Goal: Navigation & Orientation: Find specific page/section

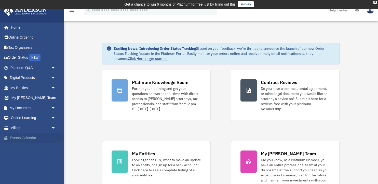
click at [33, 138] on link "Events Calendar" at bounding box center [34, 138] width 60 height 10
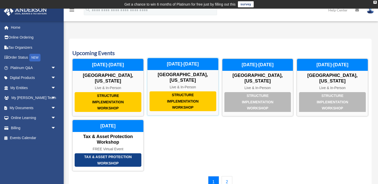
click at [165, 93] on div "Structure Implementation Workshop" at bounding box center [182, 102] width 67 height 20
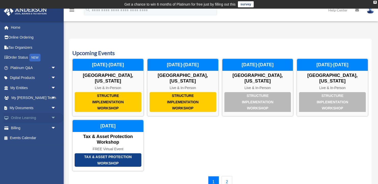
click at [52, 117] on span "arrow_drop_down" at bounding box center [56, 118] width 10 height 10
click at [30, 147] on link "Resources" at bounding box center [35, 148] width 56 height 10
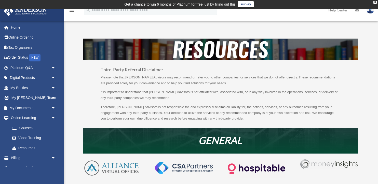
scroll to position [11, 0]
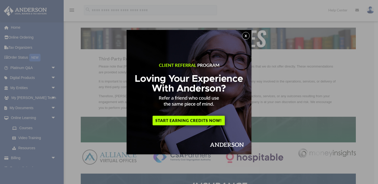
click at [247, 37] on button "x" at bounding box center [246, 36] width 8 height 8
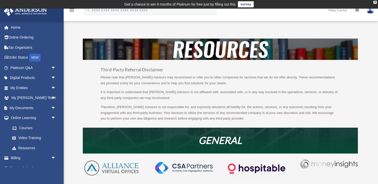
scroll to position [0, 0]
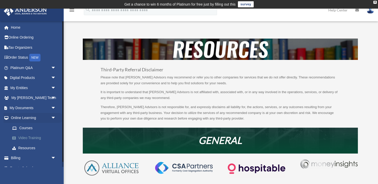
click at [35, 136] on link "Video Training" at bounding box center [35, 138] width 56 height 10
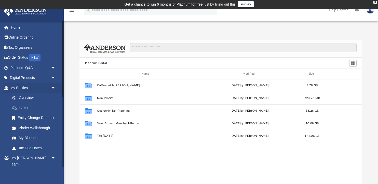
click at [29, 107] on link "CTA Hub" at bounding box center [35, 108] width 56 height 10
